Goal: Task Accomplishment & Management: Manage account settings

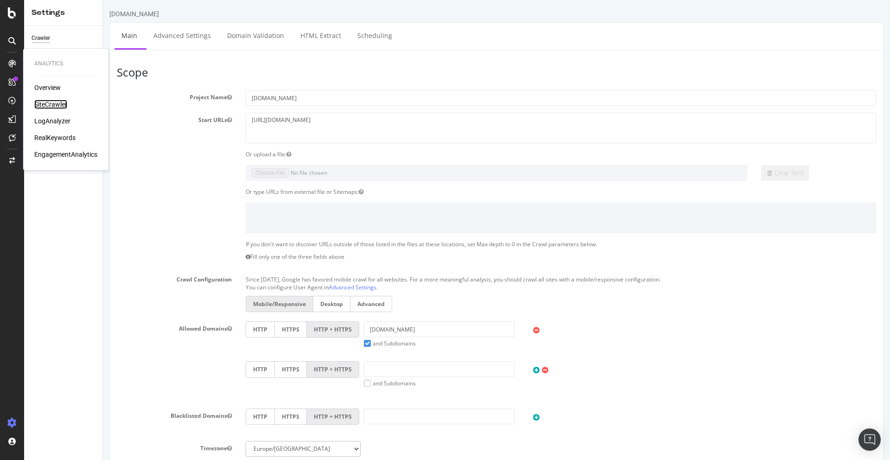
click at [63, 104] on div "SiteCrawler" at bounding box center [50, 104] width 33 height 9
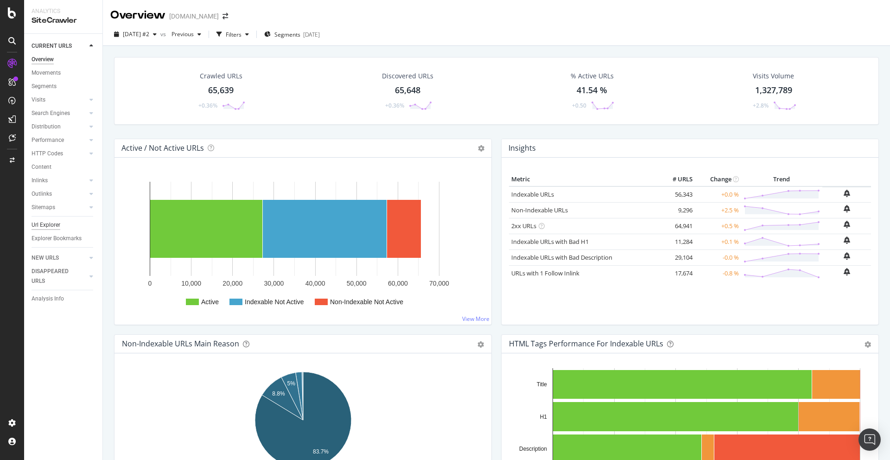
click at [57, 222] on div "Url Explorer" at bounding box center [46, 225] width 29 height 10
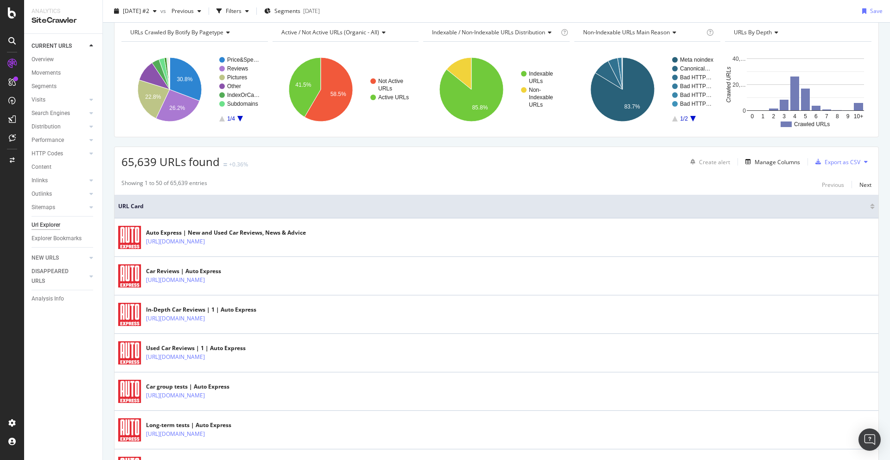
scroll to position [42, 0]
drag, startPoint x: 121, startPoint y: 158, endPoint x: 188, endPoint y: 159, distance: 66.3
click at [188, 159] on span "65,639 URLs found" at bounding box center [170, 160] width 98 height 15
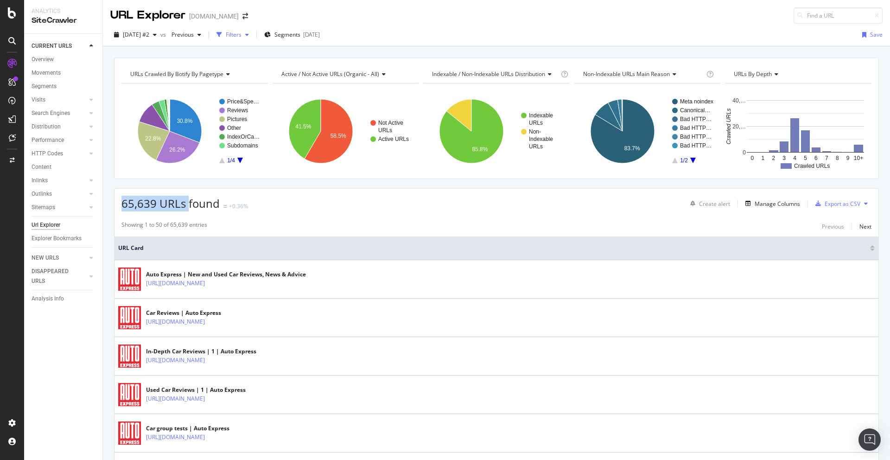
click at [241, 33] on div "Filters" at bounding box center [234, 35] width 16 height 8
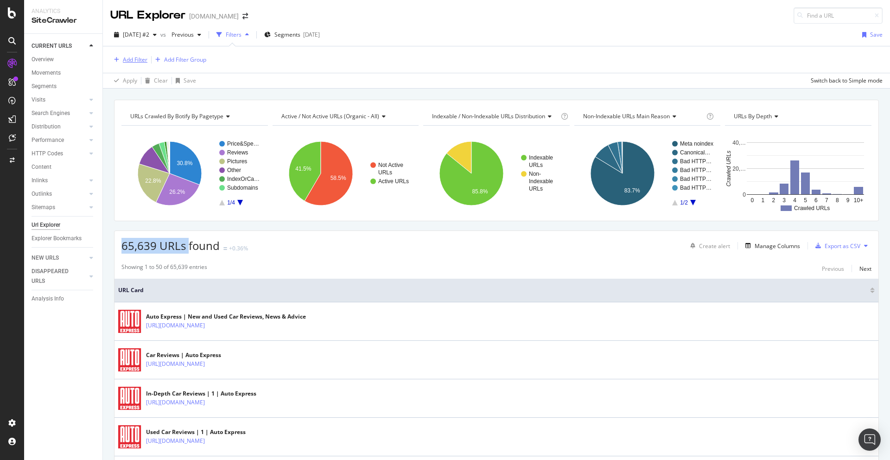
click at [134, 57] on div "Add Filter" at bounding box center [135, 60] width 25 height 8
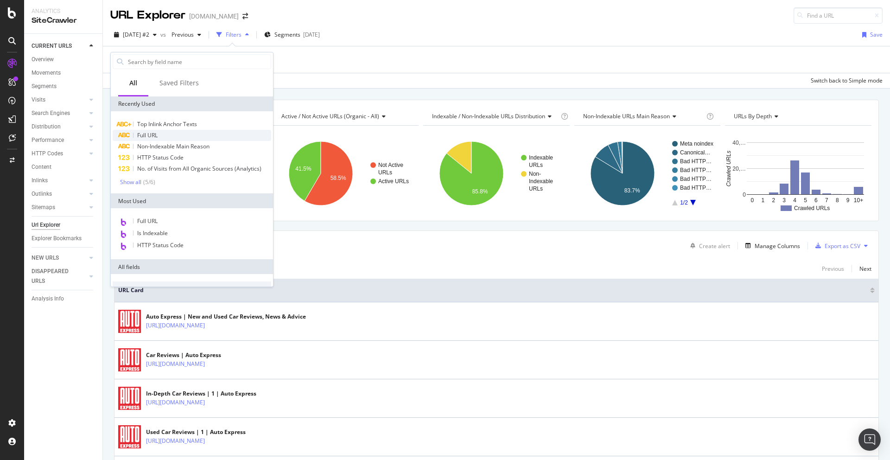
click at [148, 136] on span "Full URL" at bounding box center [147, 135] width 20 height 8
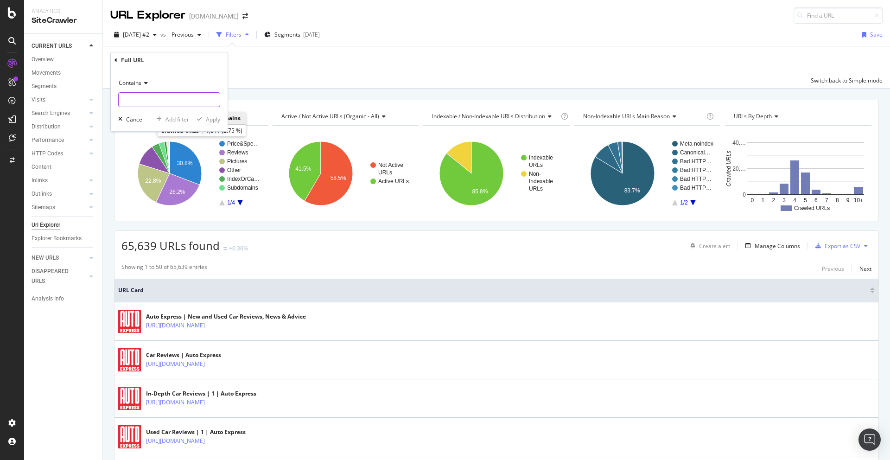
click at [144, 100] on input "text" at bounding box center [169, 99] width 101 height 15
type input "page="
click at [218, 120] on div "Apply" at bounding box center [213, 119] width 14 height 8
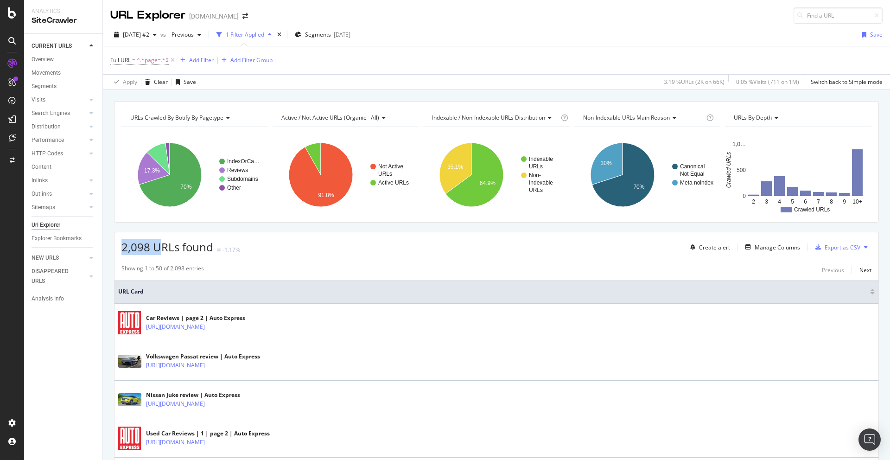
drag, startPoint x: 121, startPoint y: 248, endPoint x: 163, endPoint y: 244, distance: 42.4
click at [163, 244] on span "2,098 URLs found" at bounding box center [167, 246] width 92 height 15
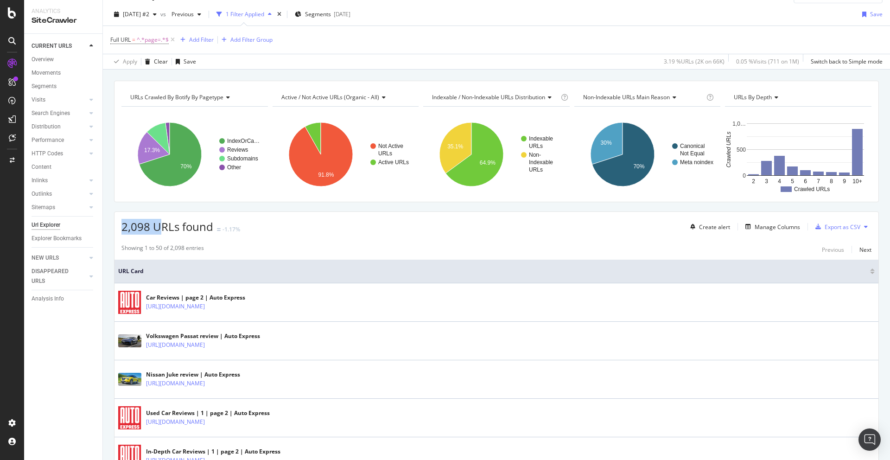
scroll to position [18, 0]
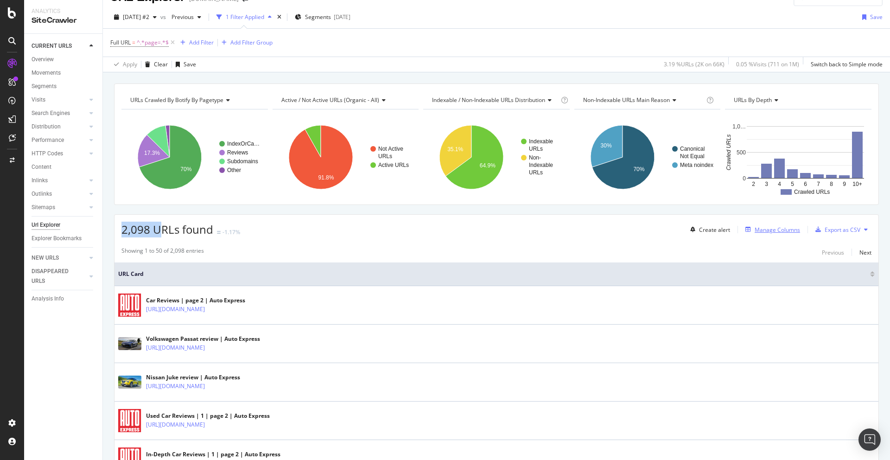
click at [711, 231] on div "Manage Columns" at bounding box center [776, 230] width 45 height 8
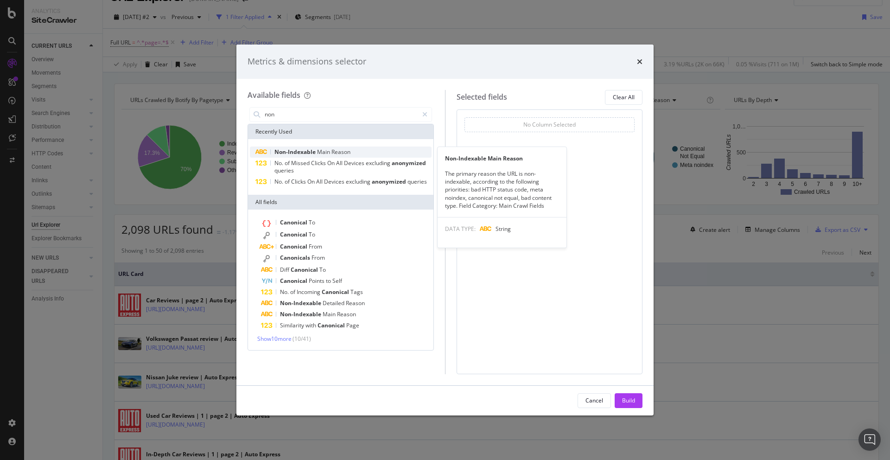
type input "non"
click at [323, 150] on span "Main" at bounding box center [324, 152] width 14 height 8
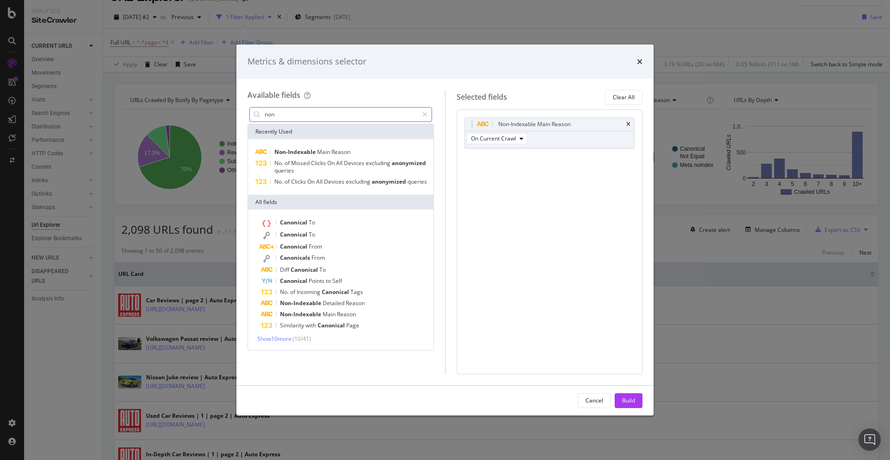
click at [322, 116] on input "non" at bounding box center [341, 115] width 154 height 14
click at [285, 236] on span "Canonical" at bounding box center [294, 234] width 29 height 8
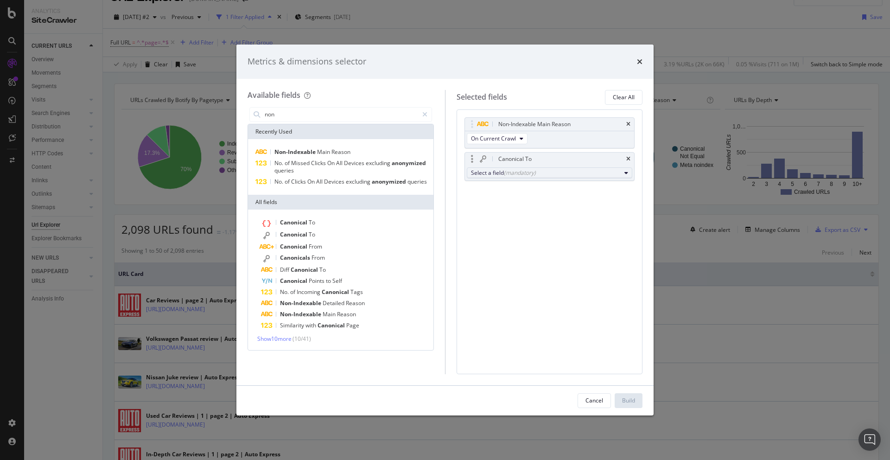
click at [532, 174] on div "(mandatory)" at bounding box center [520, 173] width 32 height 8
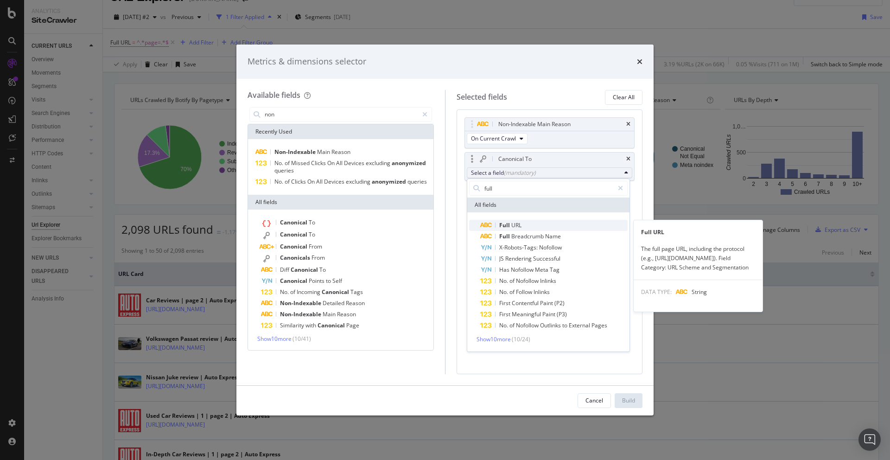
type input "full"
click at [534, 223] on span "Full URL" at bounding box center [553, 225] width 147 height 11
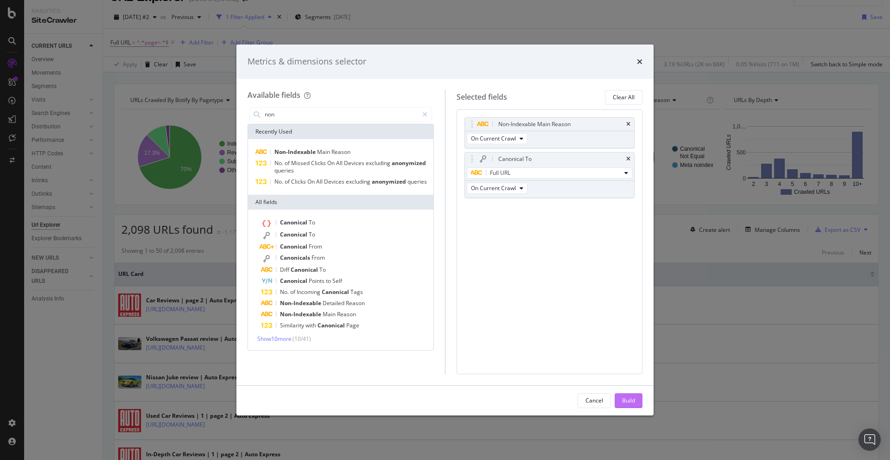
click at [632, 405] on div "Build" at bounding box center [628, 400] width 13 height 14
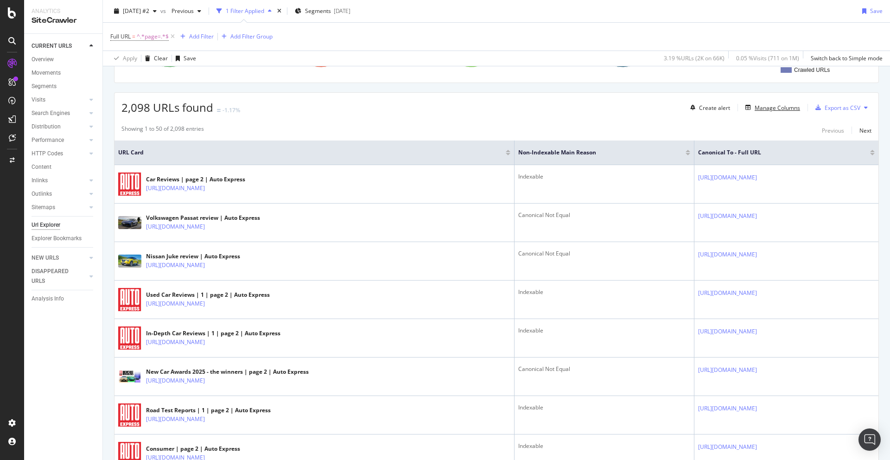
scroll to position [142, 0]
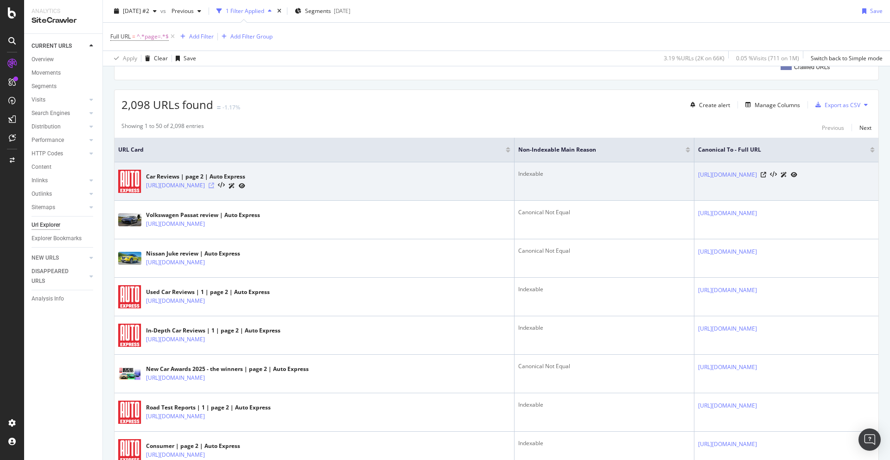
click at [214, 185] on icon at bounding box center [212, 186] width 6 height 6
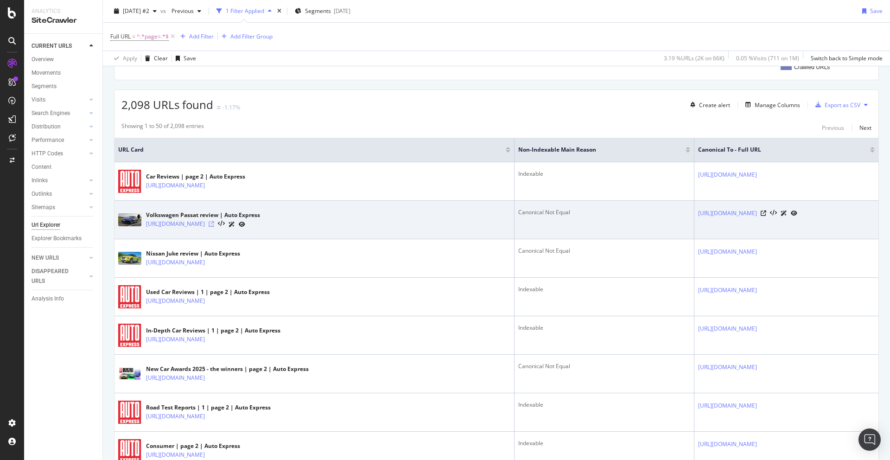
click at [214, 224] on icon at bounding box center [212, 224] width 6 height 6
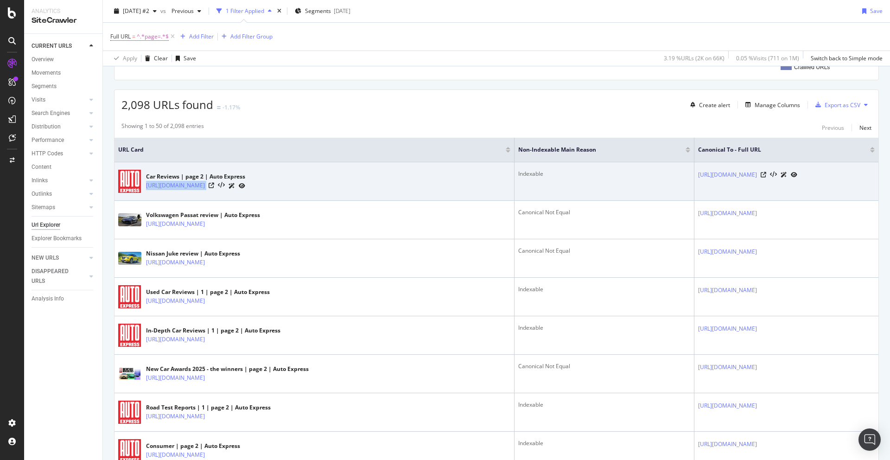
drag, startPoint x: 289, startPoint y: 196, endPoint x: 145, endPoint y: 184, distance: 144.5
click at [145, 184] on td "Car Reviews | page 2 | Auto Express [URL][DOMAIN_NAME]" at bounding box center [314, 181] width 400 height 38
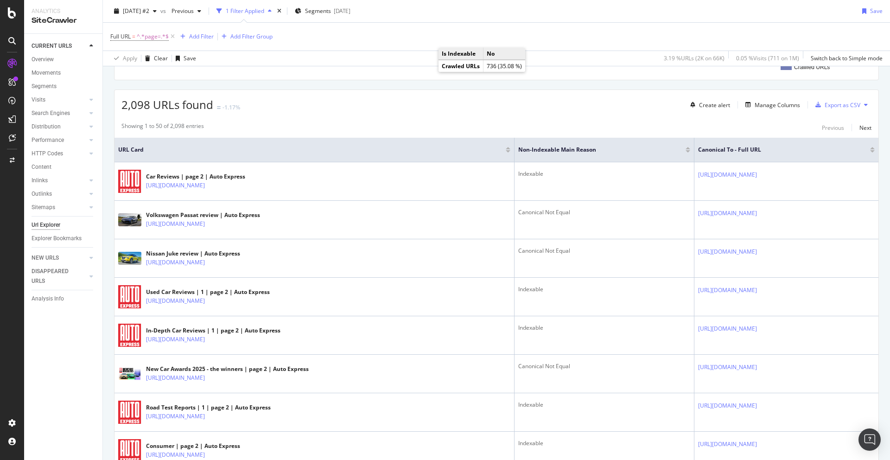
click at [685, 148] on div at bounding box center [687, 148] width 5 height 2
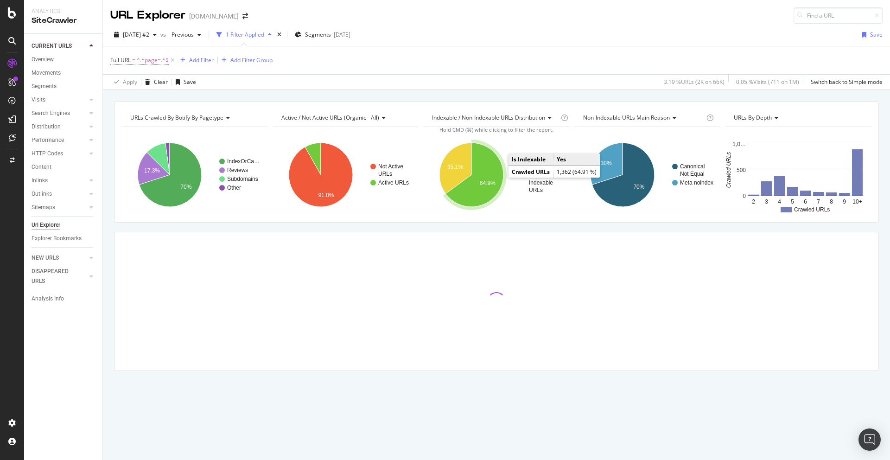
click at [492, 181] on text "64.9%" at bounding box center [488, 183] width 16 height 6
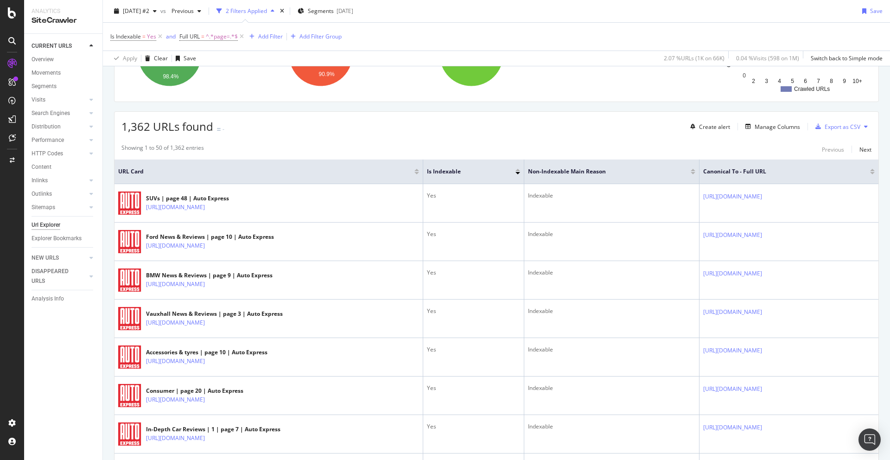
scroll to position [122, 0]
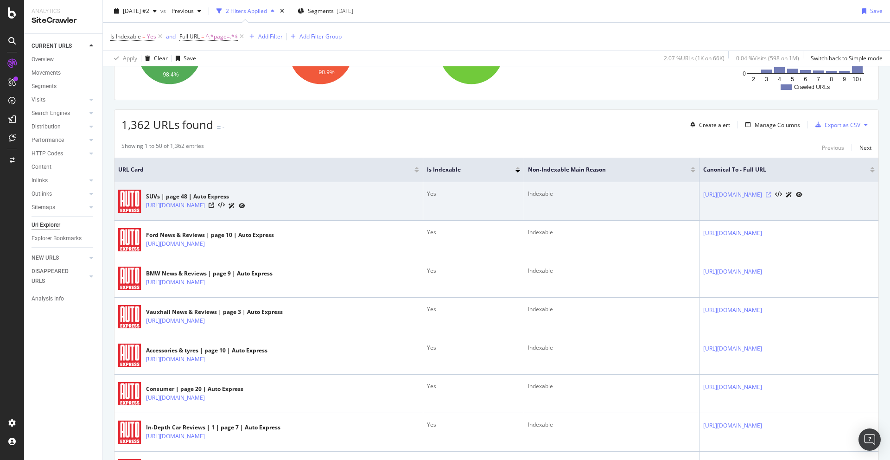
click at [711, 195] on icon at bounding box center [769, 195] width 6 height 6
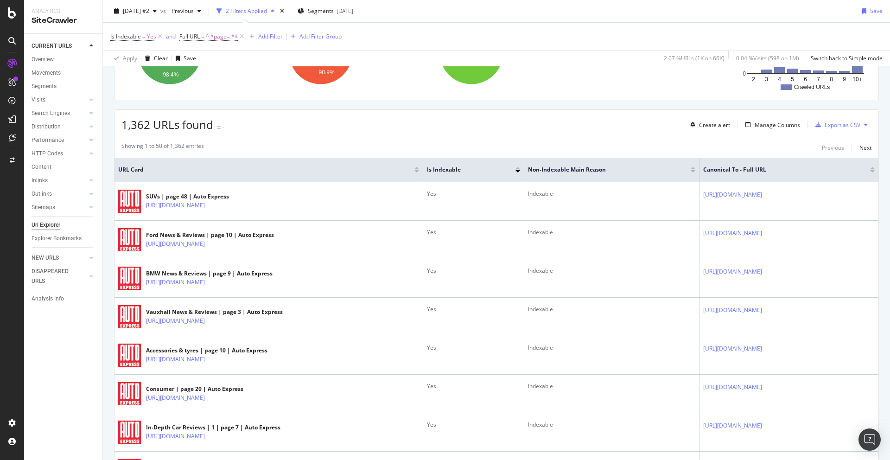
scroll to position [0, 0]
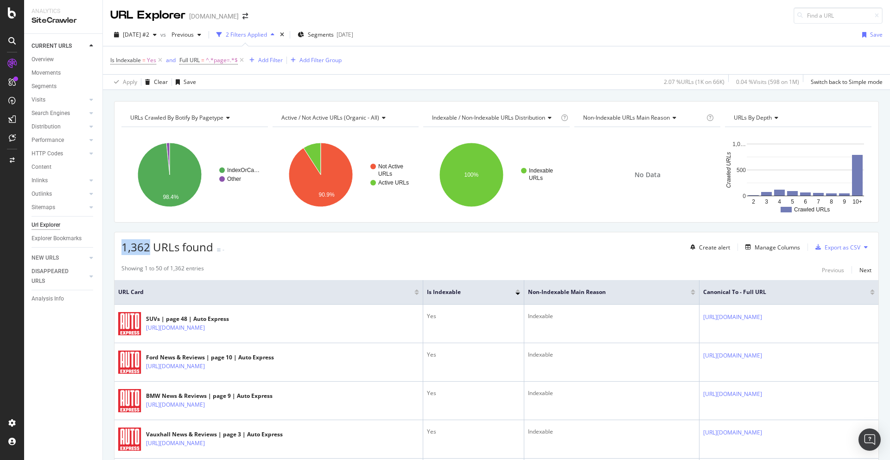
drag, startPoint x: 121, startPoint y: 248, endPoint x: 150, endPoint y: 245, distance: 28.9
click at [150, 245] on span "1,362 URLs found" at bounding box center [167, 246] width 92 height 15
click at [711, 33] on div "Save" at bounding box center [876, 35] width 13 height 8
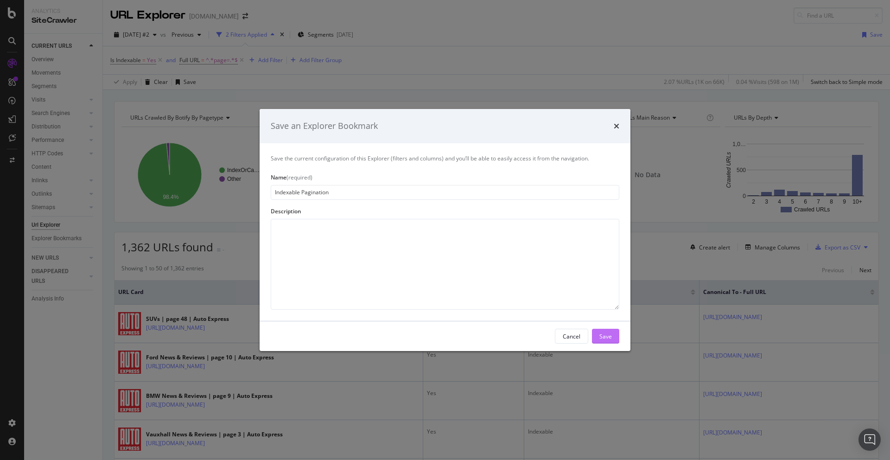
type input "Indexable Pagination"
click at [602, 338] on div "Save" at bounding box center [605, 336] width 13 height 8
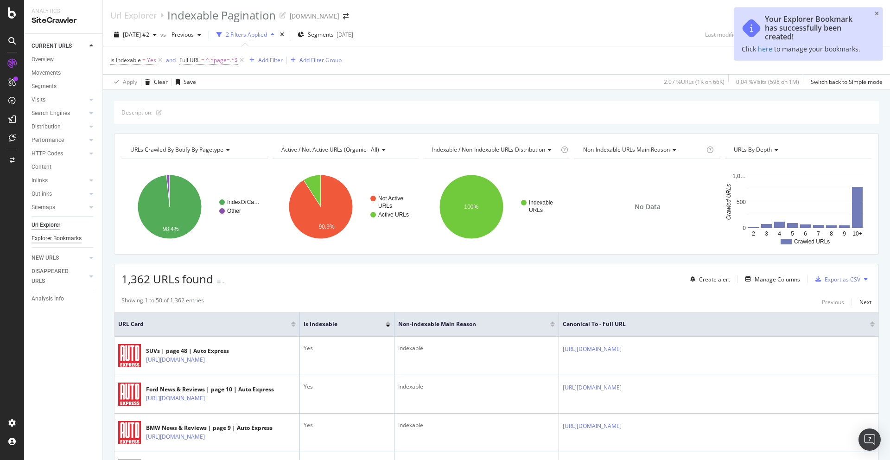
click at [51, 239] on div "Explorer Bookmarks" at bounding box center [57, 239] width 50 height 10
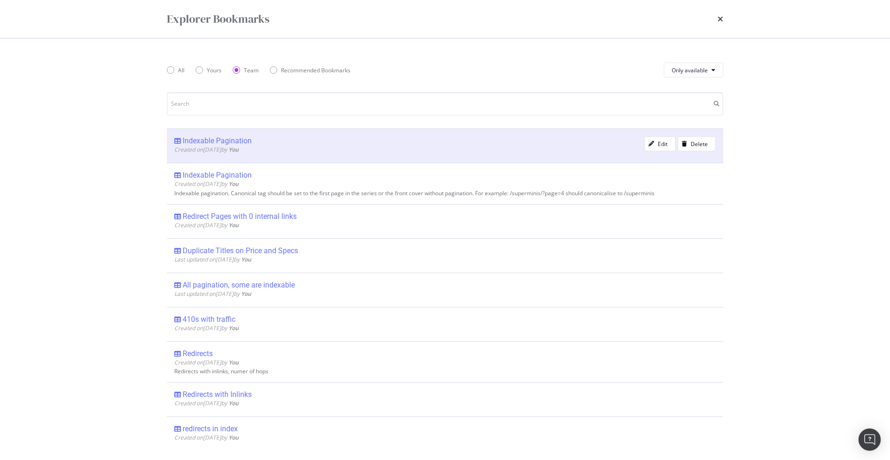
click at [203, 133] on div "Indexable Pagination Created on [DATE] by You Edit Delete" at bounding box center [445, 145] width 556 height 34
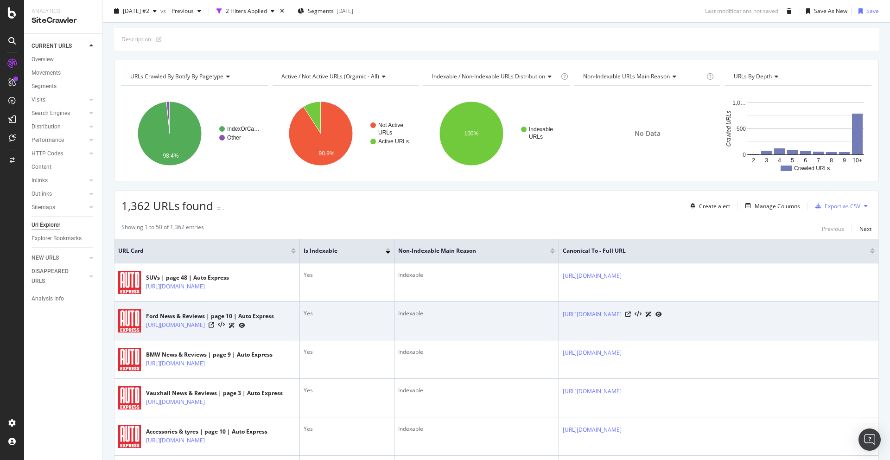
scroll to position [31, 0]
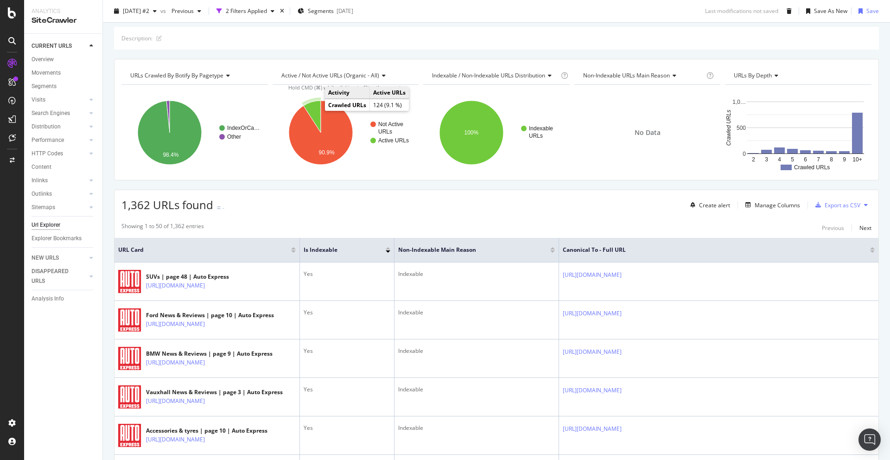
click at [314, 108] on icon "A chart." at bounding box center [311, 117] width 17 height 32
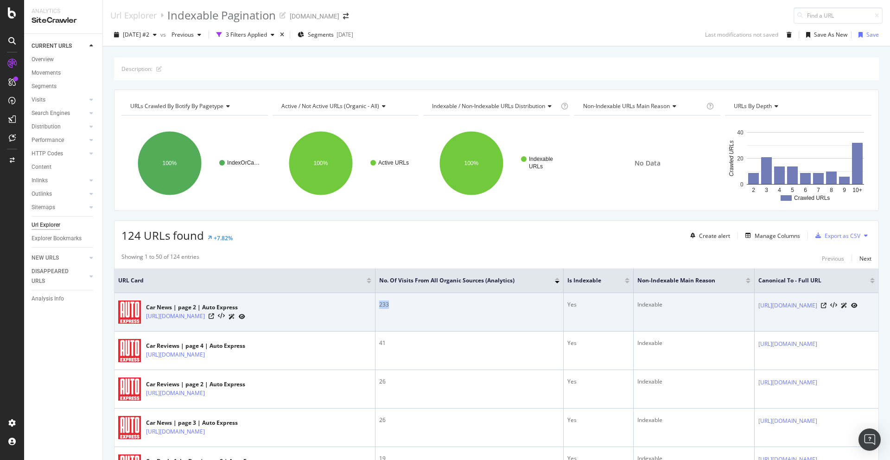
drag, startPoint x: 375, startPoint y: 306, endPoint x: 348, endPoint y: 305, distance: 26.9
click at [375, 305] on td "233" at bounding box center [469, 312] width 188 height 38
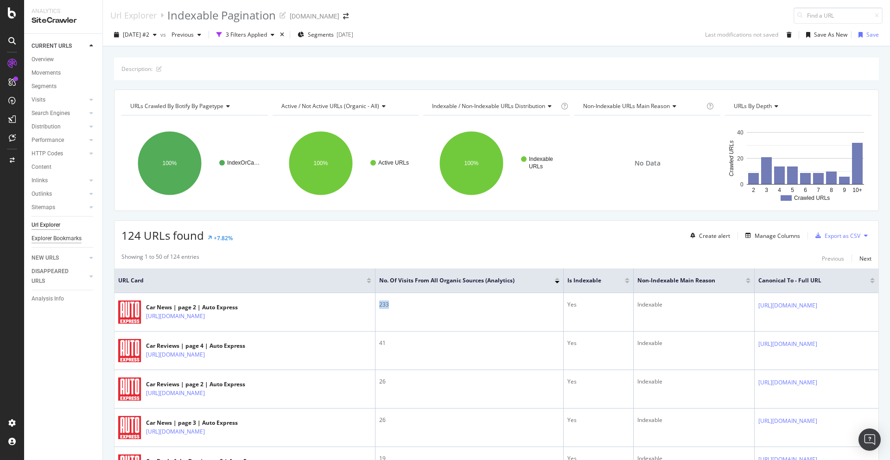
click at [46, 236] on div "Explorer Bookmarks" at bounding box center [57, 239] width 50 height 10
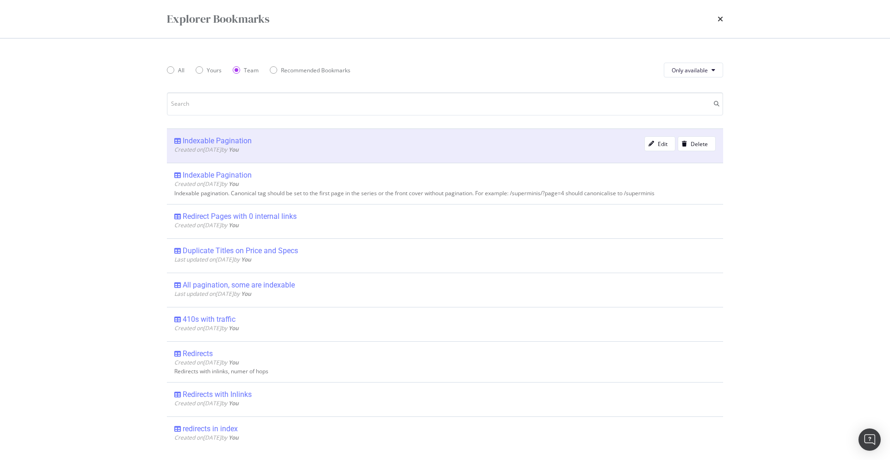
click at [227, 131] on div "Indexable Pagination Created on [DATE] by You Edit Delete" at bounding box center [445, 145] width 556 height 34
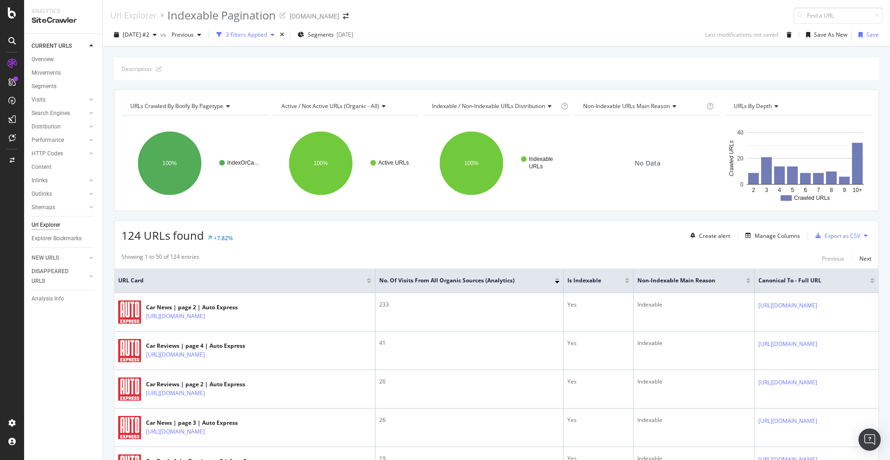
click at [278, 38] on div "3 Filters Applied" at bounding box center [245, 35] width 65 height 14
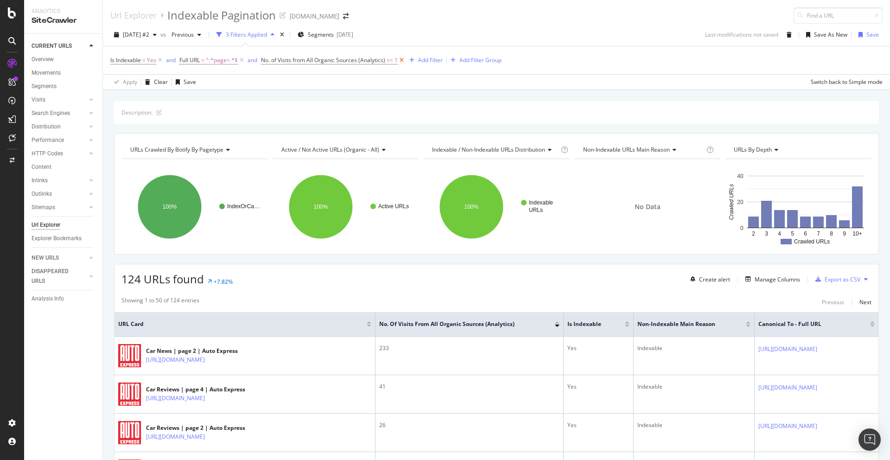
click at [401, 59] on icon at bounding box center [402, 60] width 8 height 9
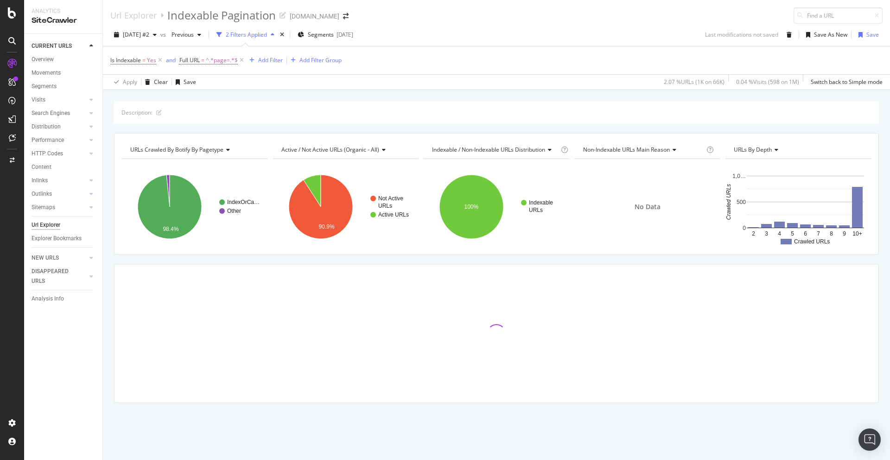
click at [300, 100] on div "Description: URLs Crawled By Botify By pagetype Chart (by Value) Table Expand E…" at bounding box center [496, 101] width 787 height 22
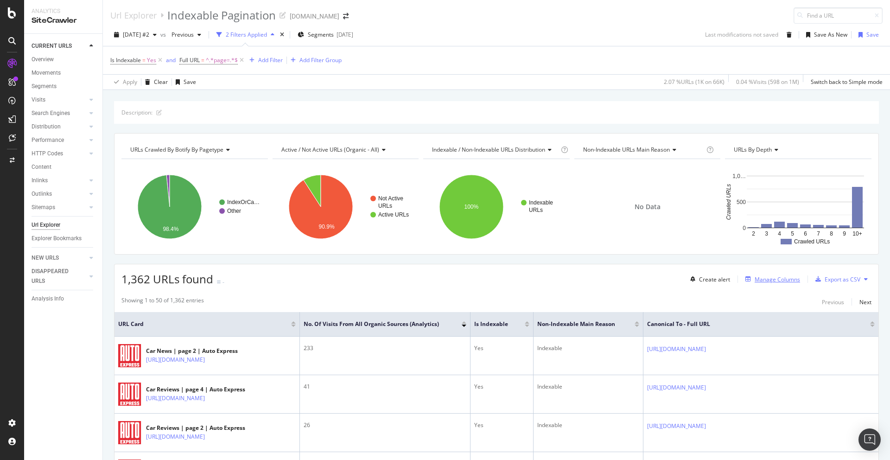
click at [711, 277] on div "Manage Columns" at bounding box center [776, 279] width 45 height 8
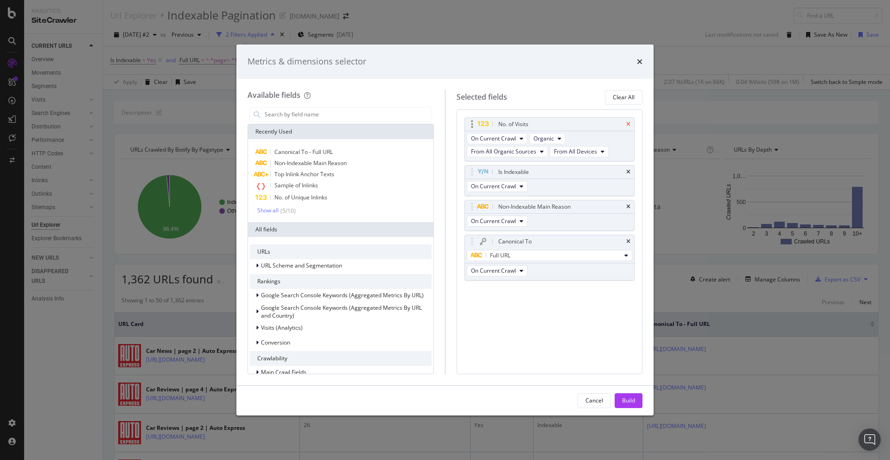
click at [627, 126] on icon "times" at bounding box center [628, 124] width 4 height 6
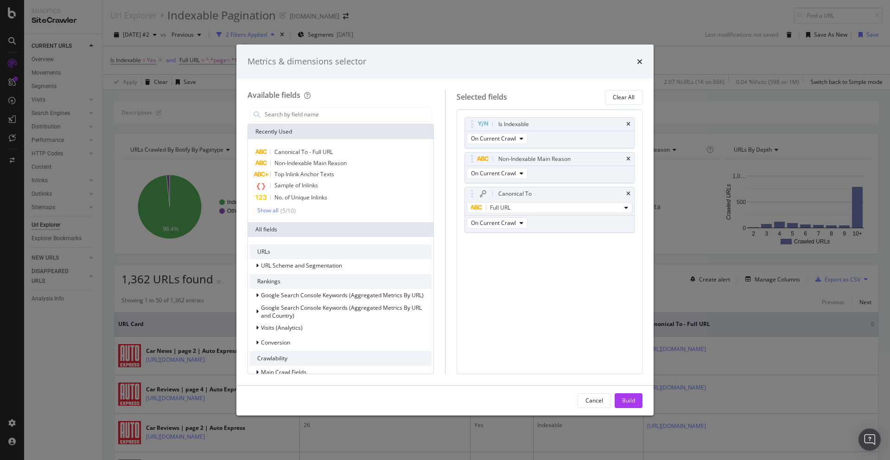
drag, startPoint x: 634, startPoint y: 401, endPoint x: 642, endPoint y: 395, distance: 10.2
click at [634, 401] on div "Build" at bounding box center [628, 400] width 13 height 8
